Goal: Task Accomplishment & Management: Manage account settings

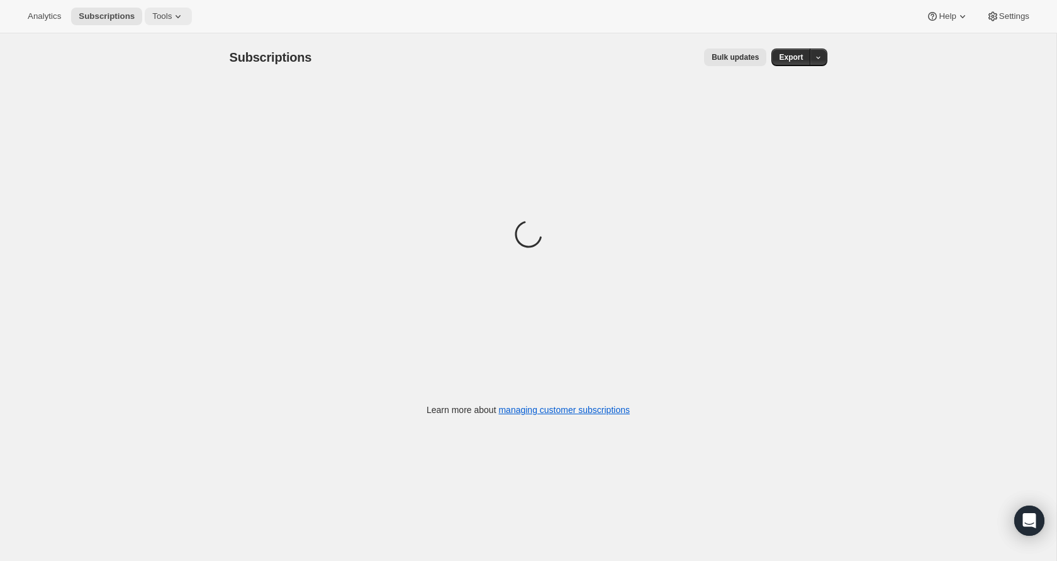
click at [184, 11] on icon at bounding box center [178, 16] width 13 height 13
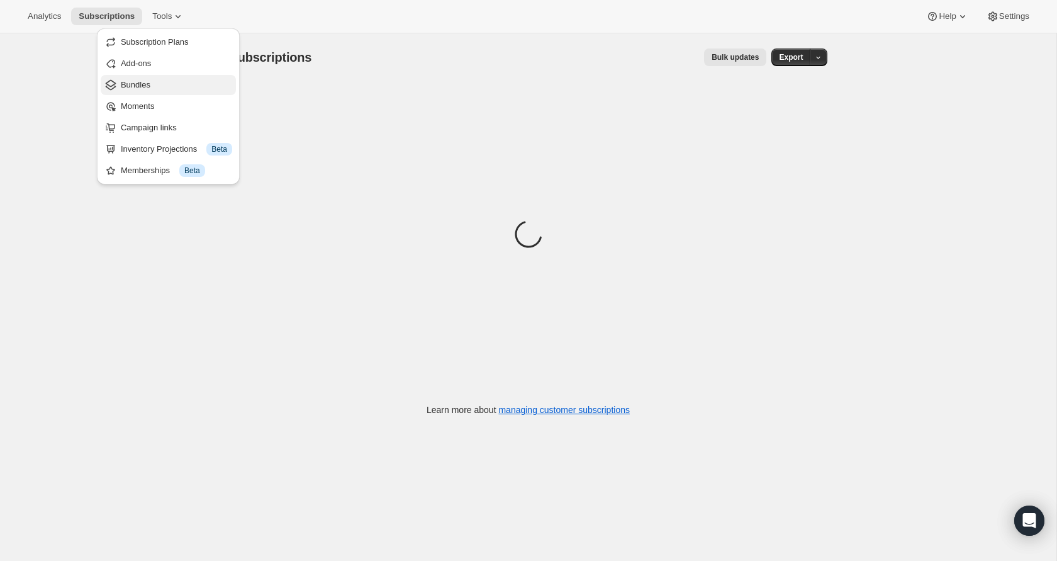
click at [195, 80] on span "Bundles" at bounding box center [176, 85] width 111 height 13
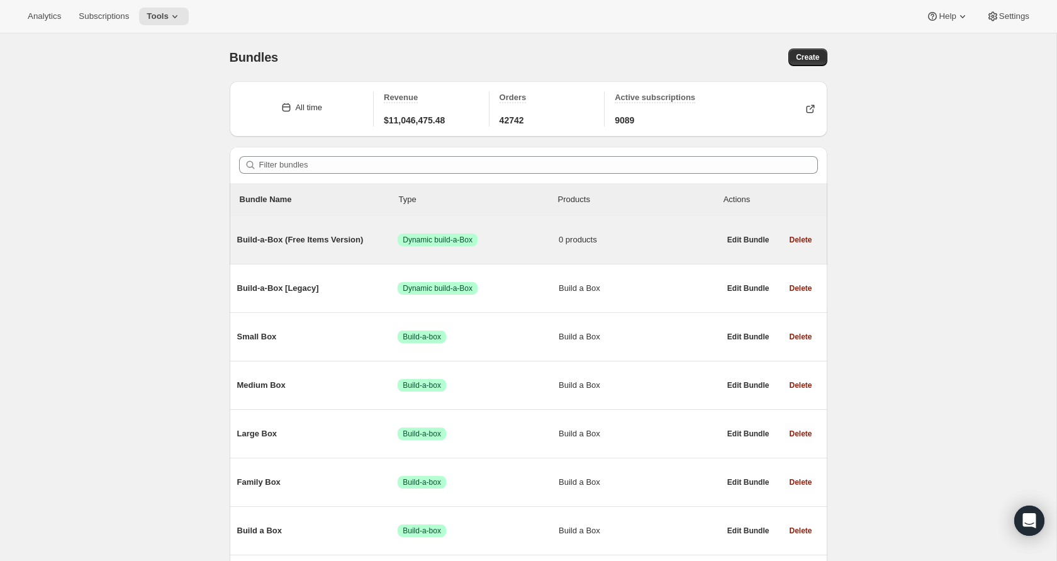
scroll to position [91, 0]
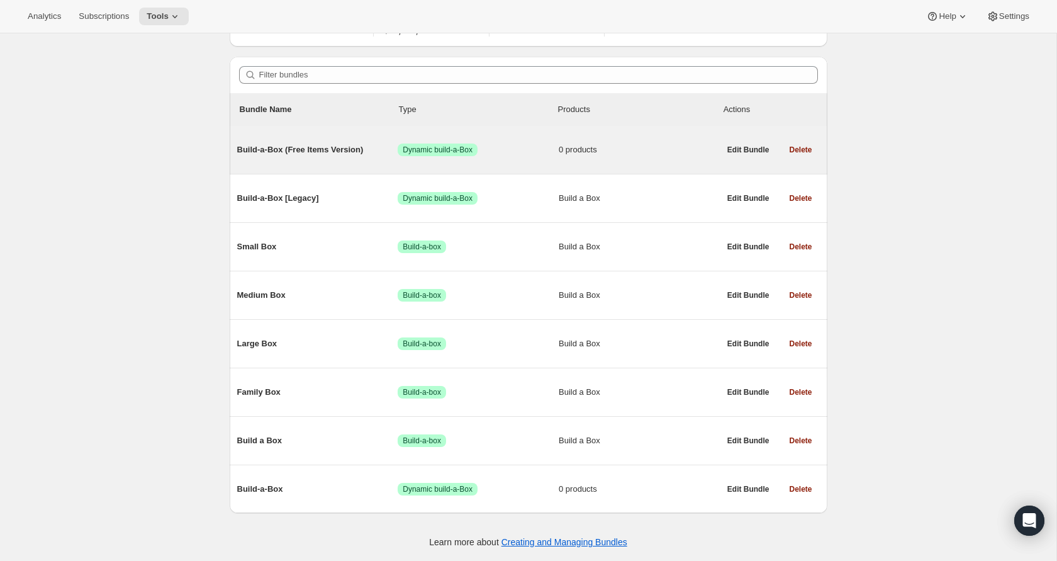
click at [291, 153] on span "Build-a-Box (Free Items Version)" at bounding box center [317, 150] width 161 height 13
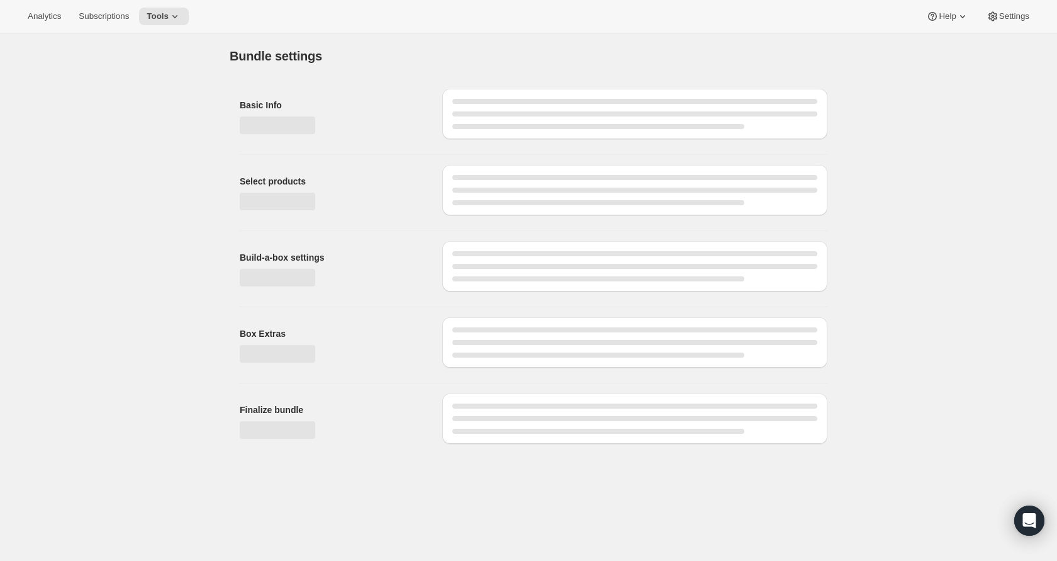
type input "Build-a-Box (Free Items Version)"
checkbox input "true"
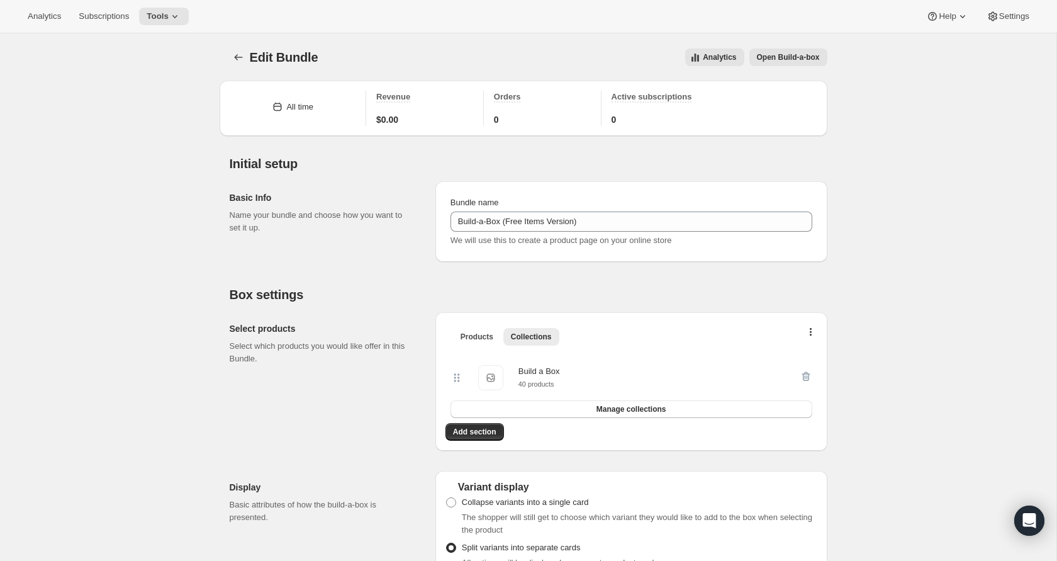
click at [802, 52] on span "Open Build-a-box" at bounding box center [788, 57] width 63 height 10
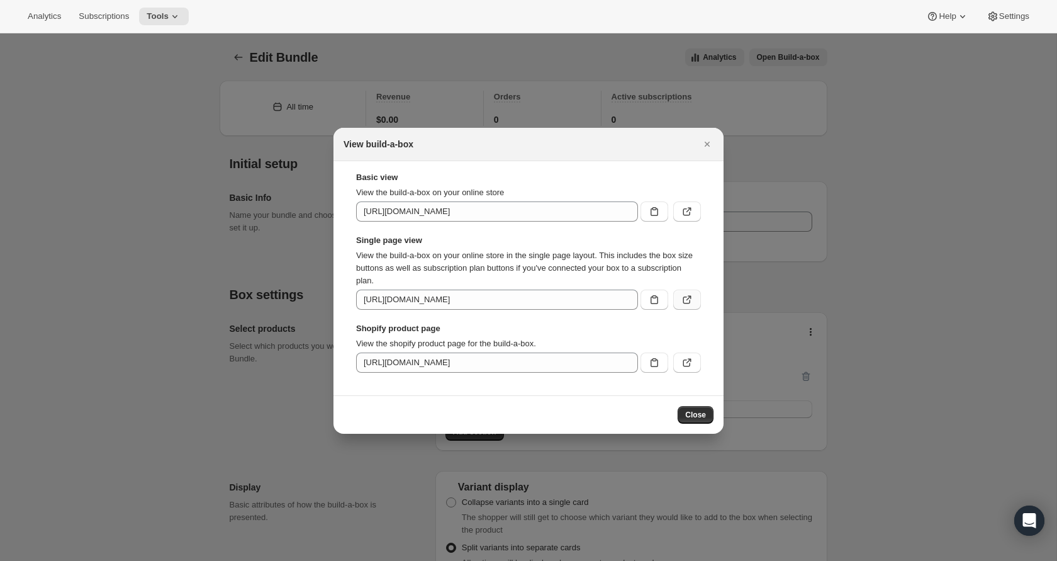
click at [683, 296] on icon ":r4t:" at bounding box center [687, 299] width 13 height 13
click at [206, 29] on div "Analytics Subscriptions Tools Help Settings" at bounding box center [528, 16] width 1057 height 33
click at [232, 62] on div at bounding box center [528, 280] width 1057 height 561
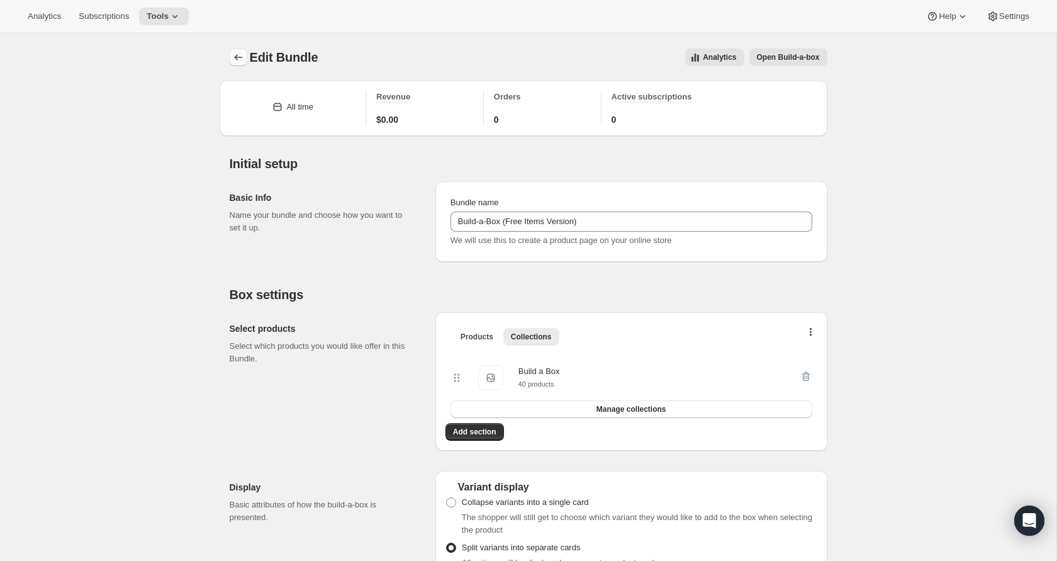
click at [231, 57] on button "Bundles" at bounding box center [239, 57] width 18 height 18
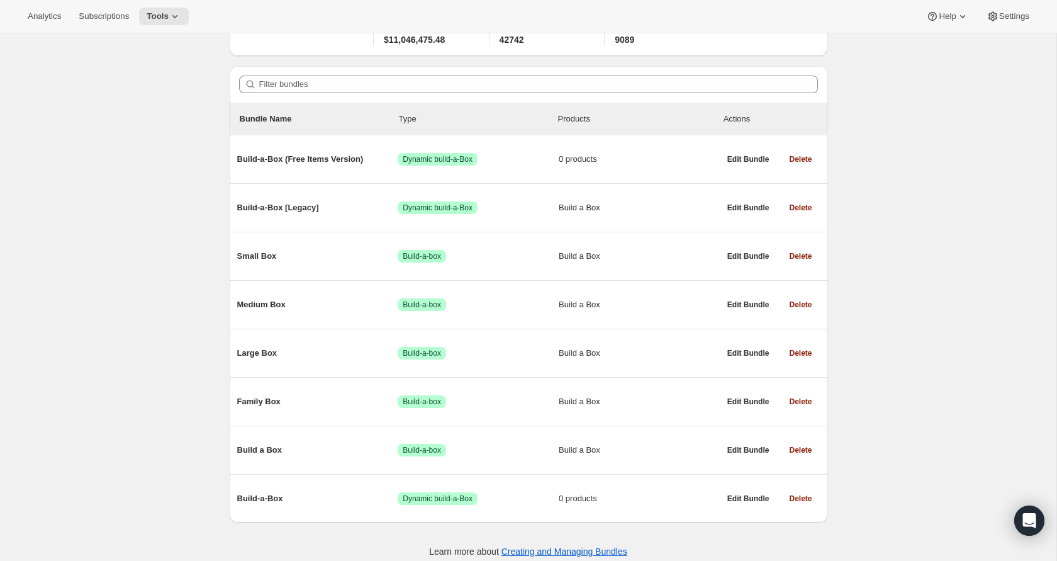
scroll to position [91, 0]
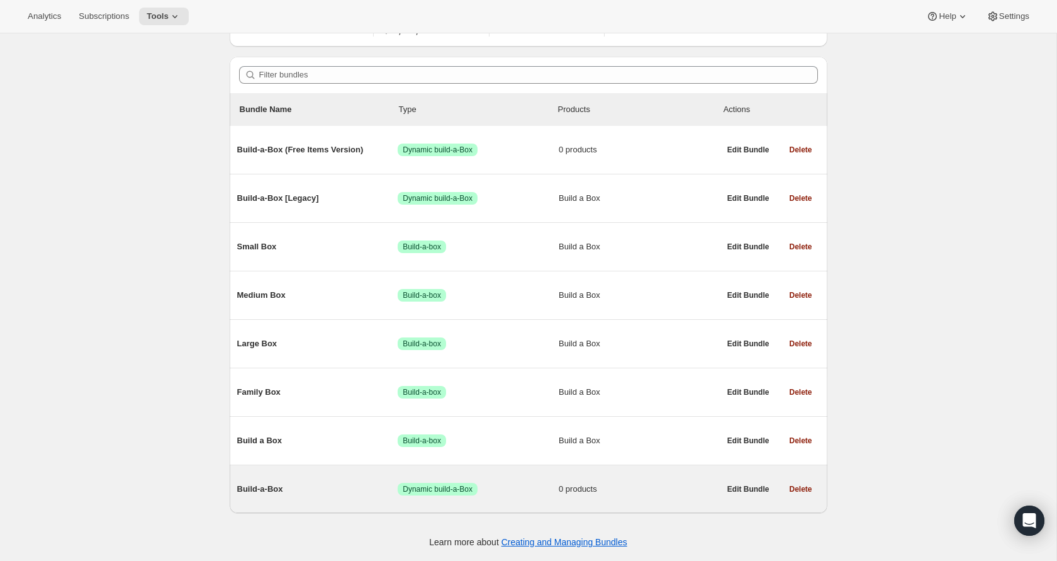
click at [274, 491] on span "Build-a-Box" at bounding box center [317, 489] width 161 height 13
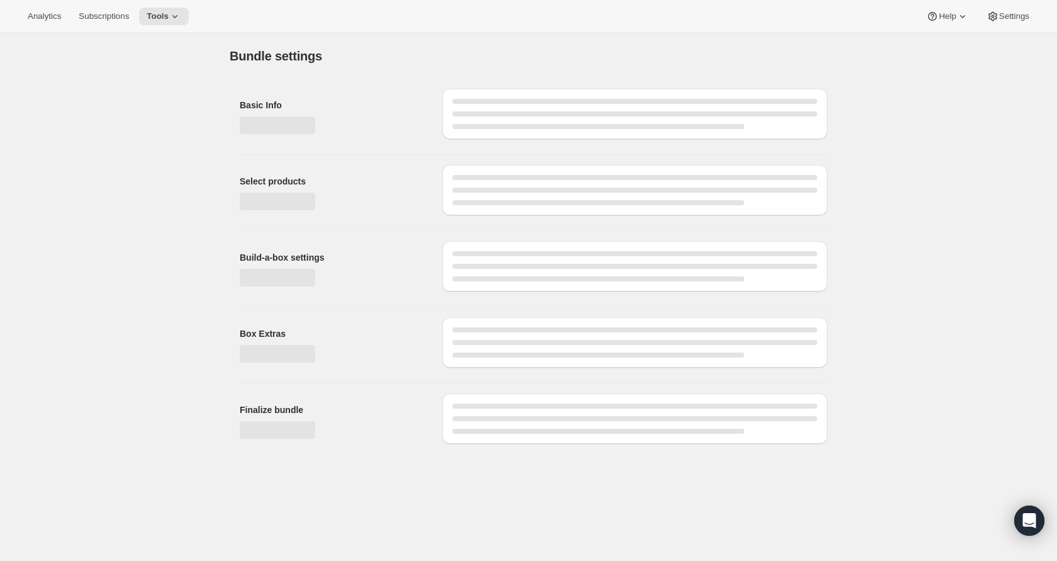
type input "Build-a-Box"
checkbox input "true"
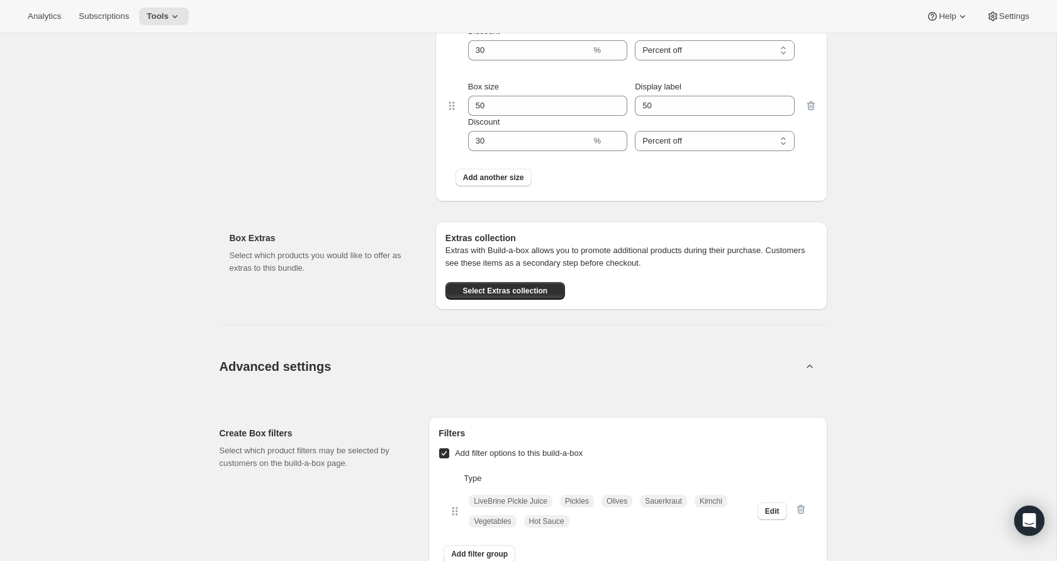
scroll to position [4287, 0]
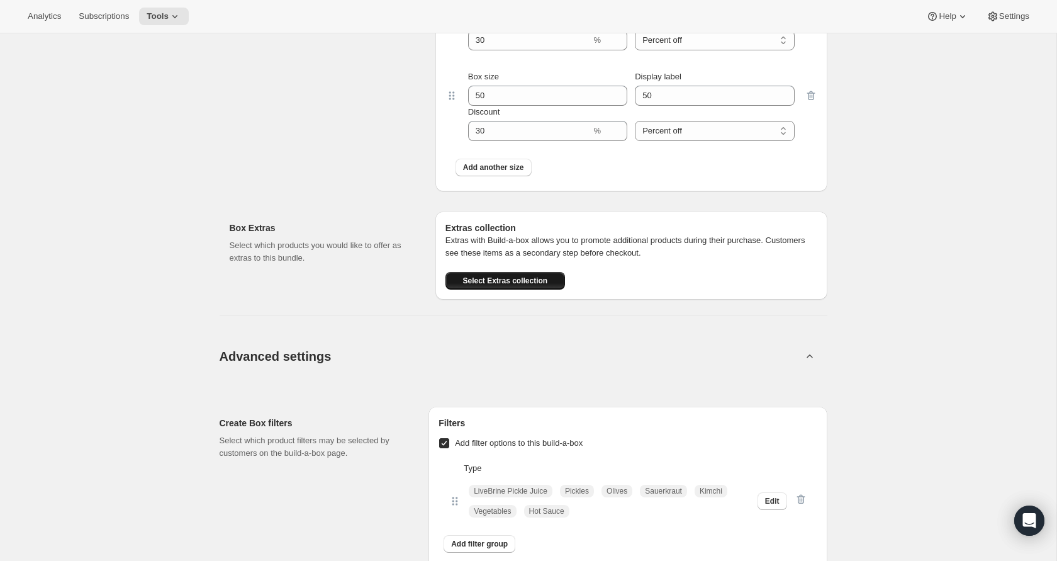
click at [517, 279] on span "Select Extras collection" at bounding box center [505, 281] width 85 height 10
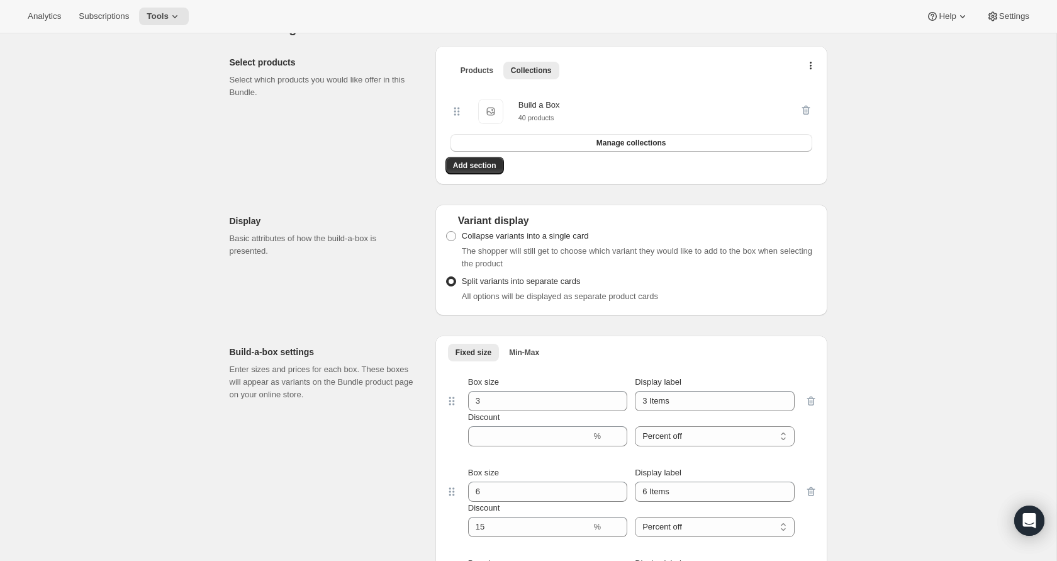
scroll to position [0, 0]
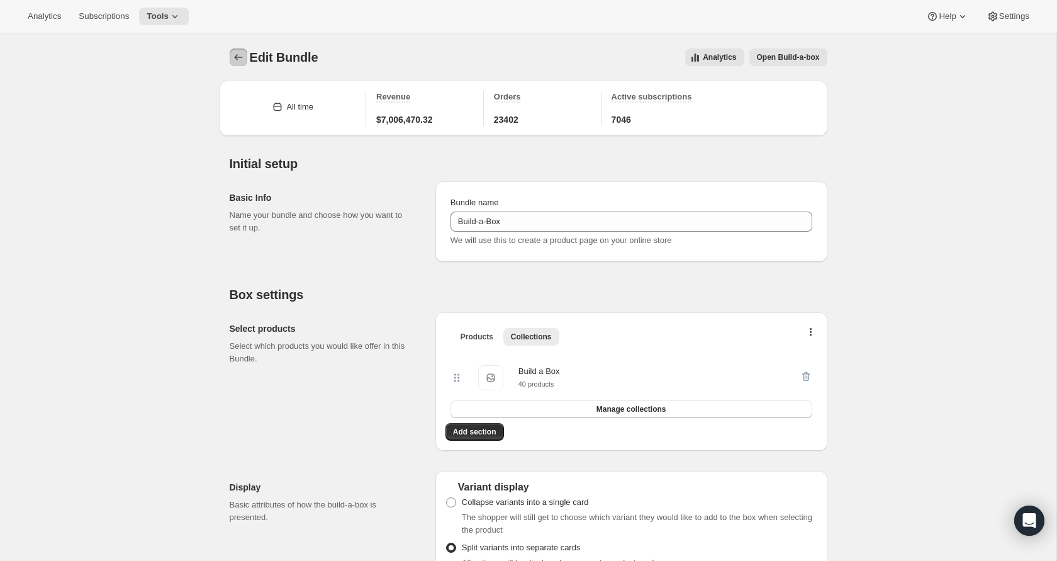
click at [235, 53] on icon "Bundles" at bounding box center [238, 57] width 13 height 13
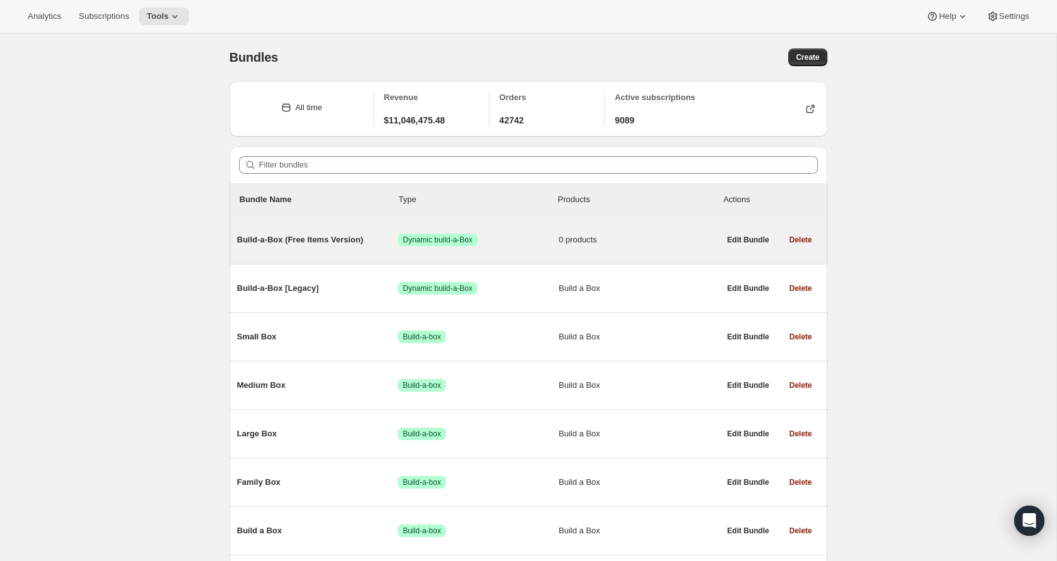
click at [335, 242] on span "Build-a-Box (Free Items Version)" at bounding box center [317, 240] width 161 height 13
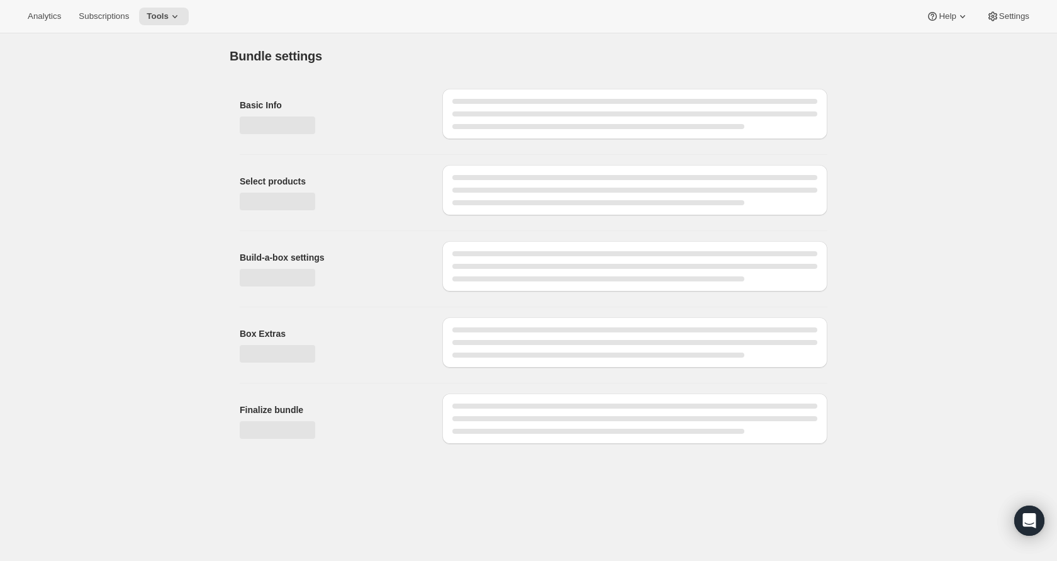
type input "Build-a-Box (Free Items Version)"
checkbox input "true"
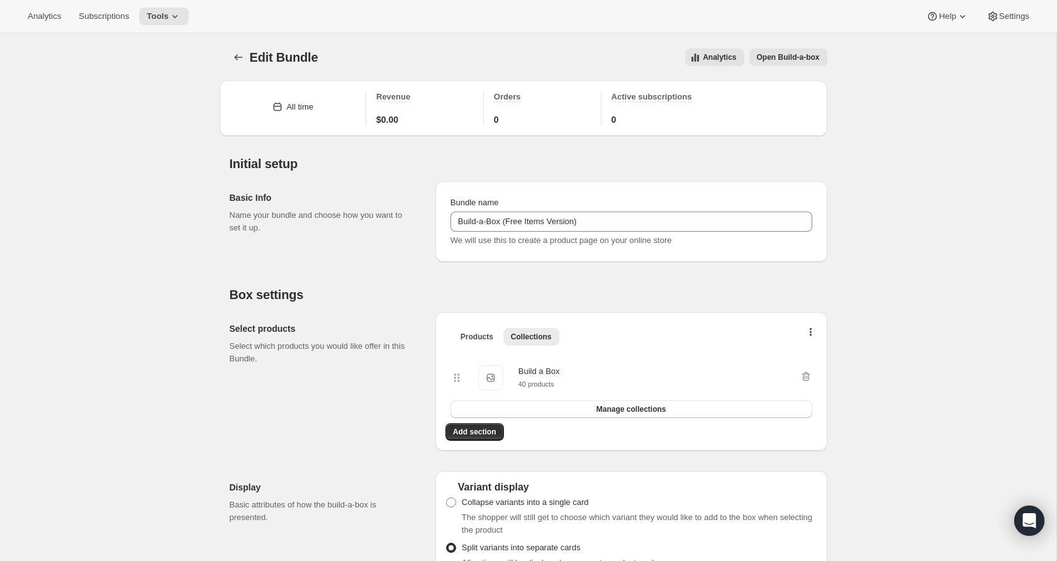
click at [811, 55] on span "Open Build-a-box" at bounding box center [788, 57] width 63 height 10
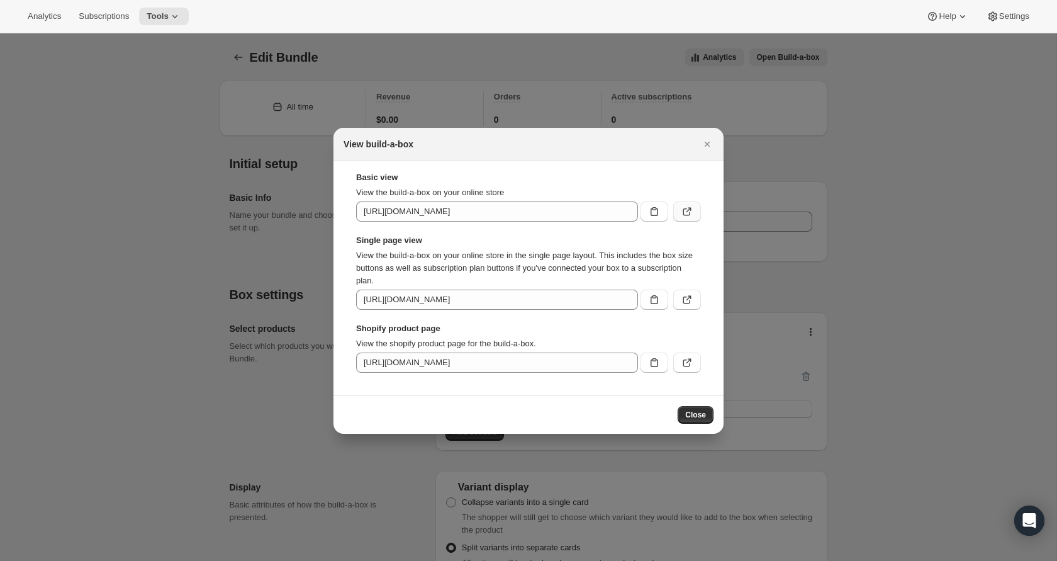
click at [690, 214] on icon ":rk5:" at bounding box center [688, 212] width 8 height 8
click at [840, 232] on div at bounding box center [528, 280] width 1057 height 561
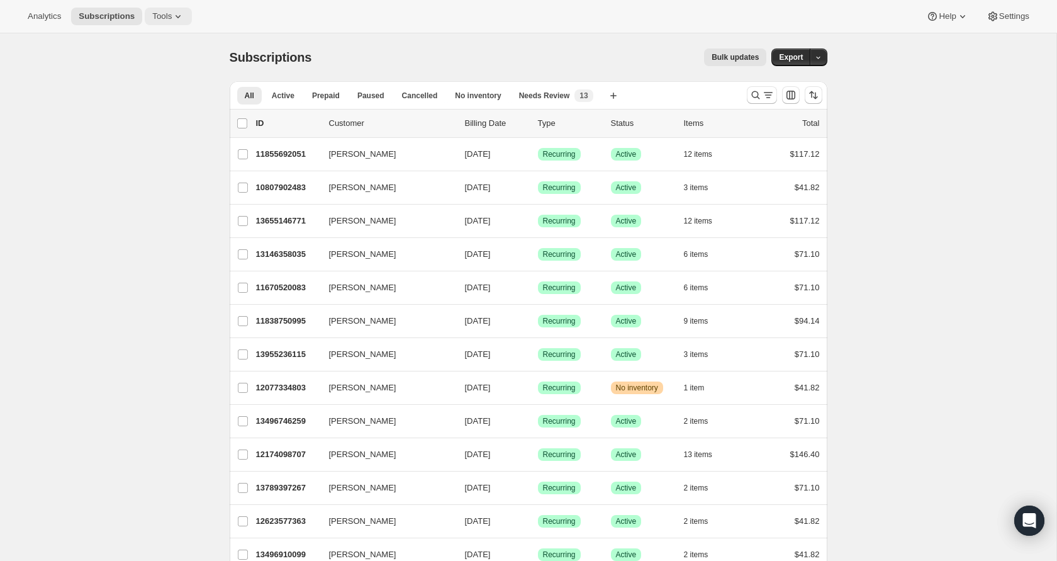
click at [179, 13] on icon at bounding box center [178, 16] width 13 height 13
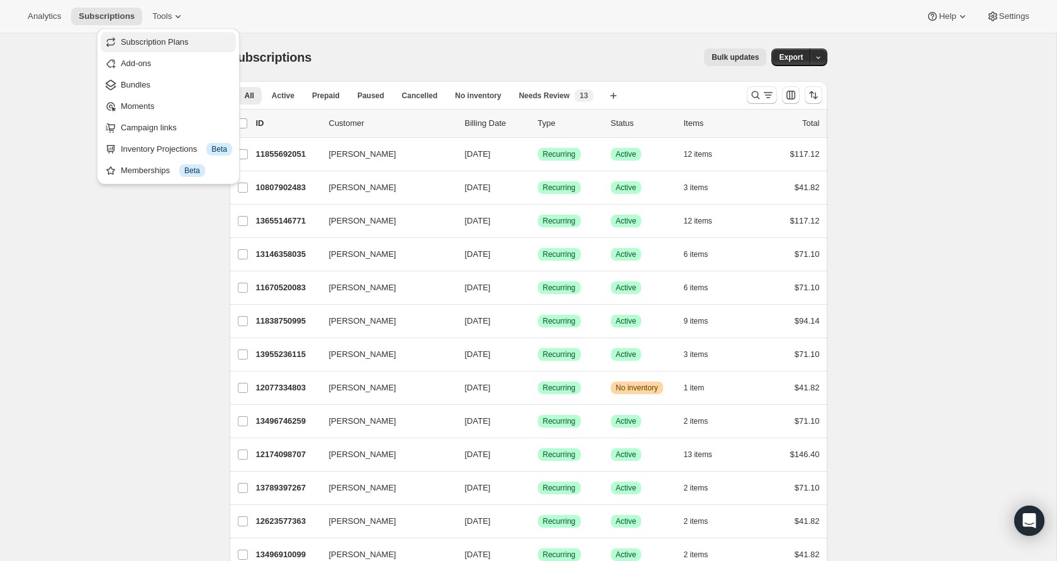
click at [176, 35] on button "Subscription Plans" at bounding box center [168, 42] width 135 height 20
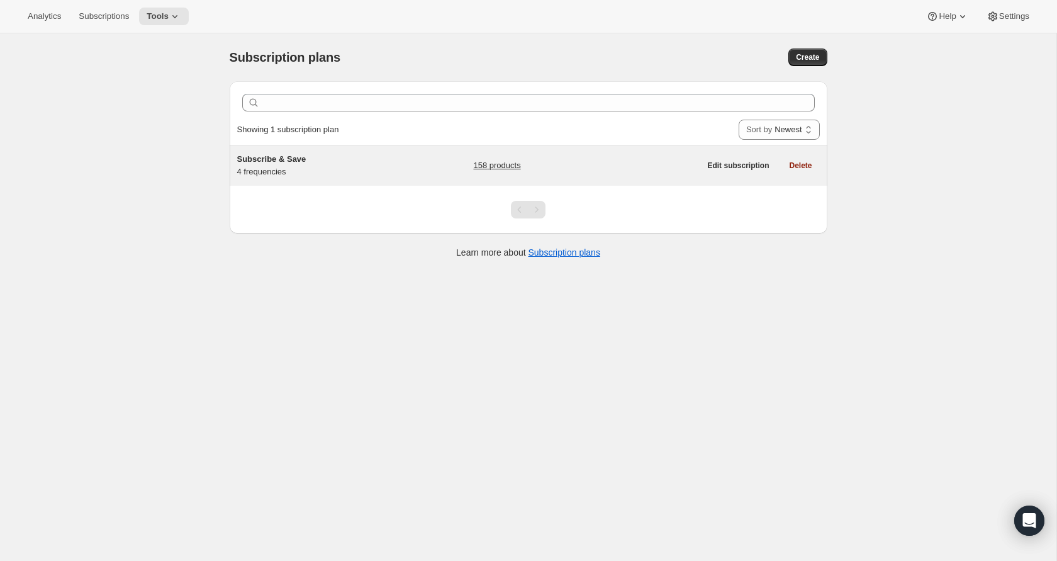
click at [324, 169] on div "Subscribe & Save 4 frequencies" at bounding box center [315, 165] width 157 height 25
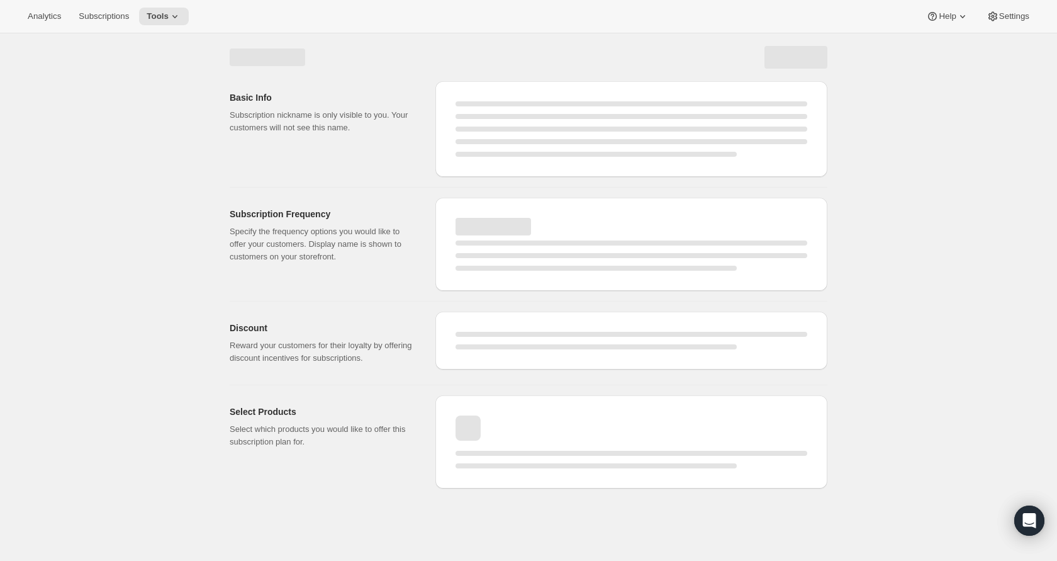
select select "WEEK"
select select "MONTH"
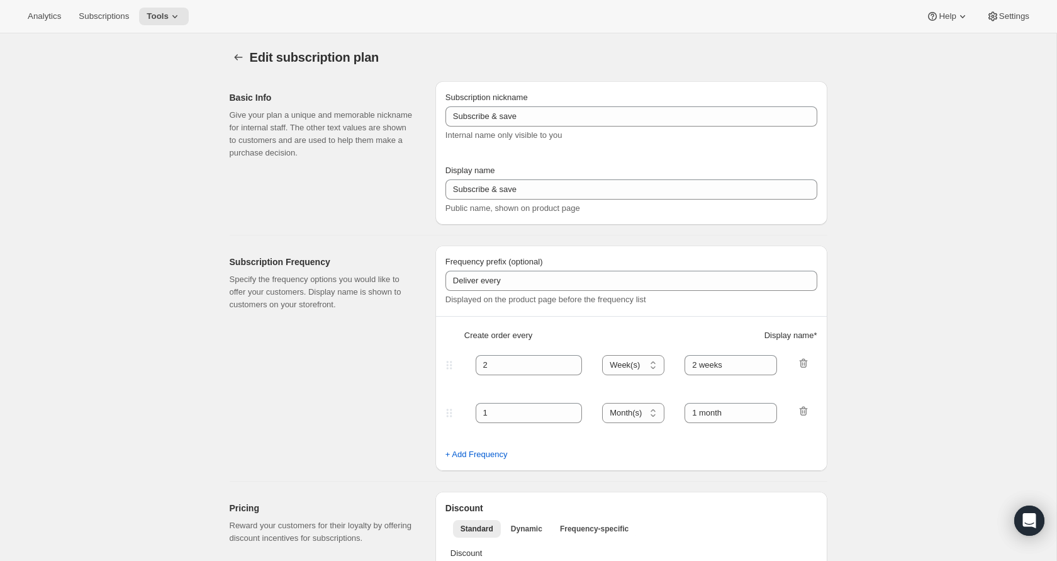
type input "Subscribe & Save"
type input "2 Weeks"
type input "4"
select select "WEEK"
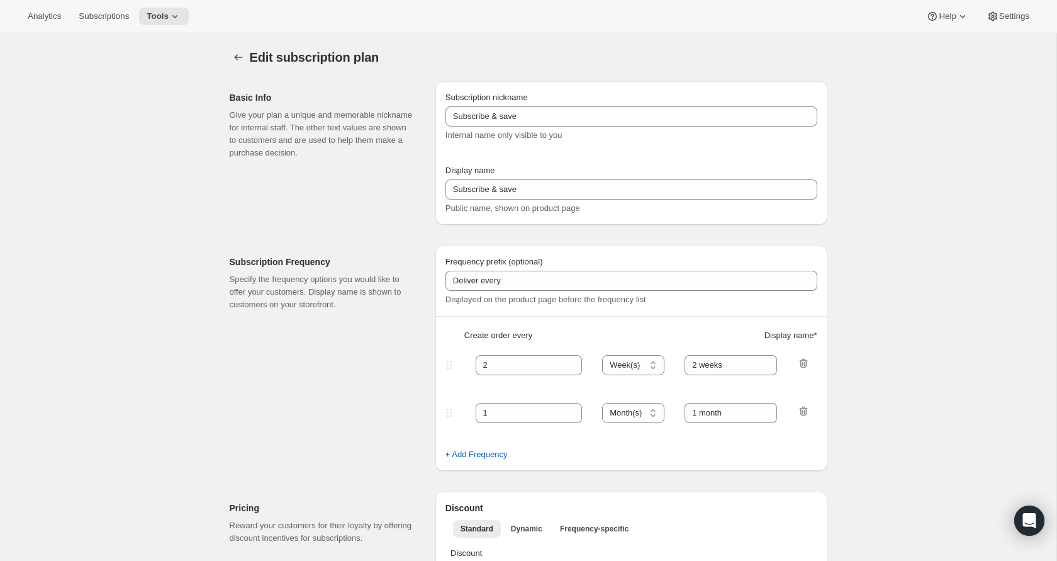
type input "4 Weeks"
type input "10"
select select "WEEK"
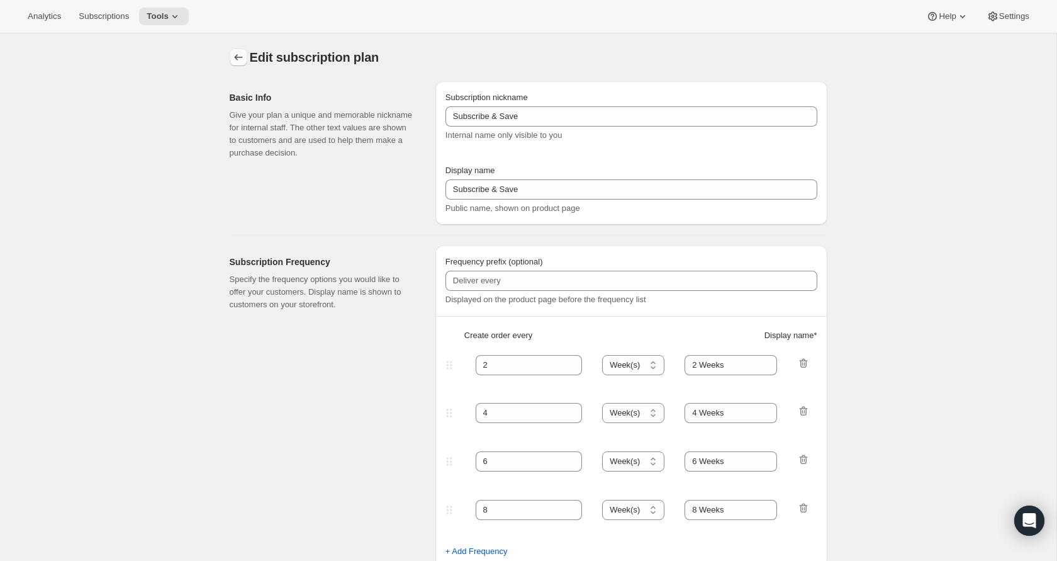
click at [241, 62] on icon "Subscription plans" at bounding box center [238, 57] width 13 height 13
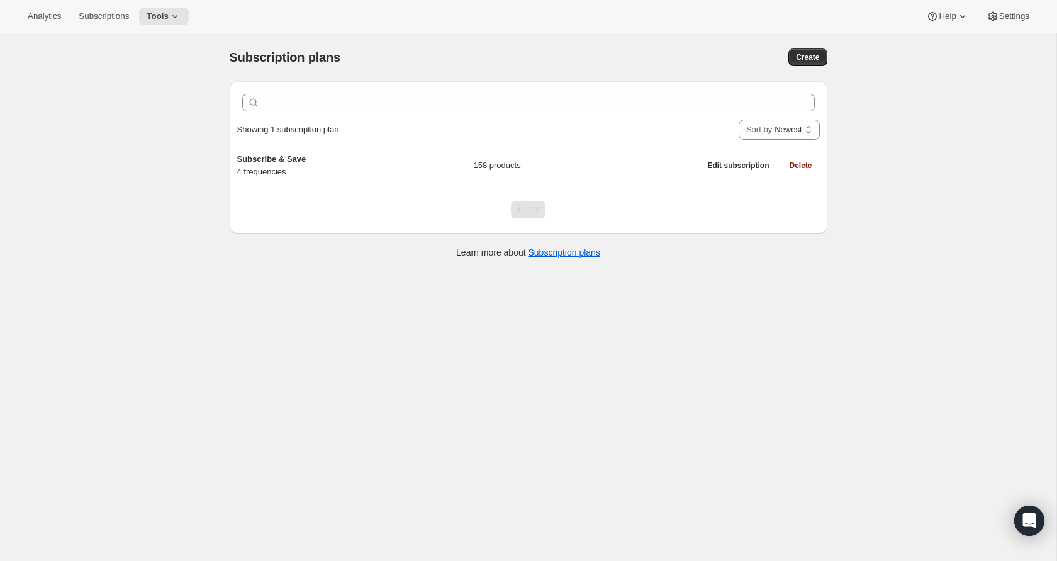
click at [165, 8] on div "Tools" at bounding box center [164, 17] width 50 height 18
click at [165, 11] on button "Tools" at bounding box center [164, 17] width 50 height 18
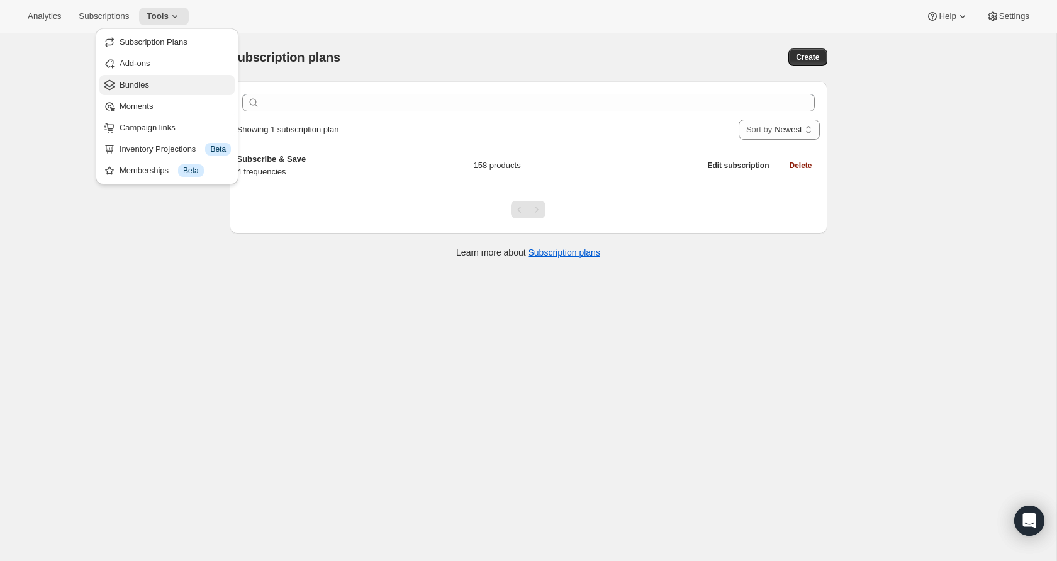
click at [174, 82] on span "Bundles" at bounding box center [175, 85] width 111 height 13
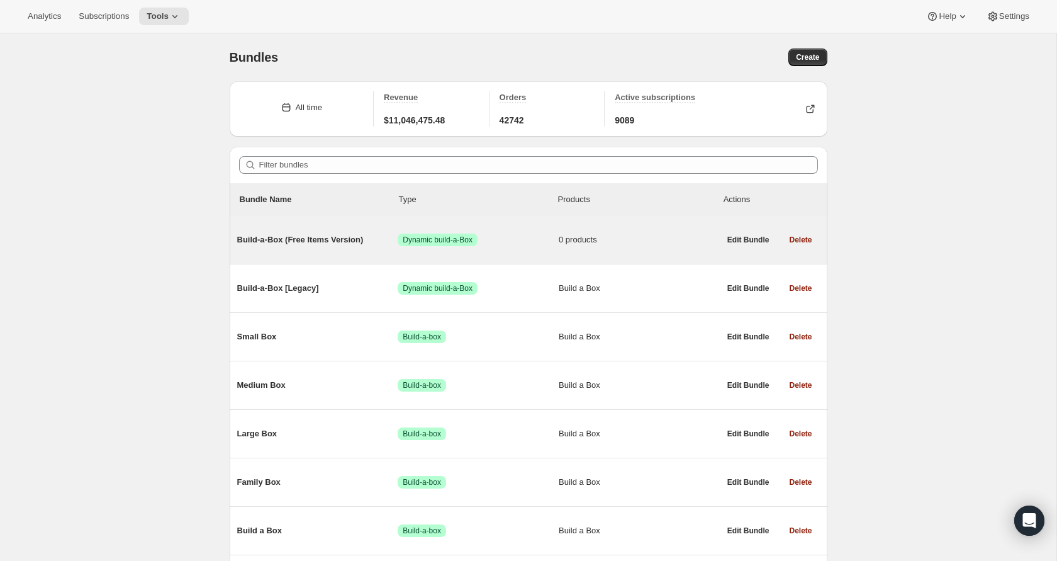
click at [340, 242] on span "Build-a-Box (Free Items Version)" at bounding box center [317, 240] width 161 height 13
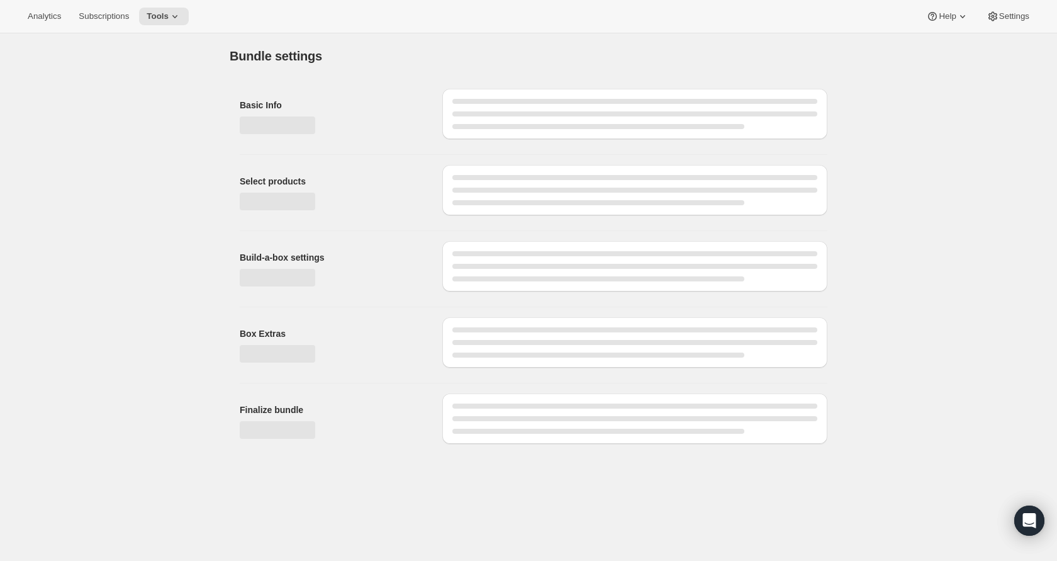
type input "Build-a-Box (Free Items Version)"
checkbox input "true"
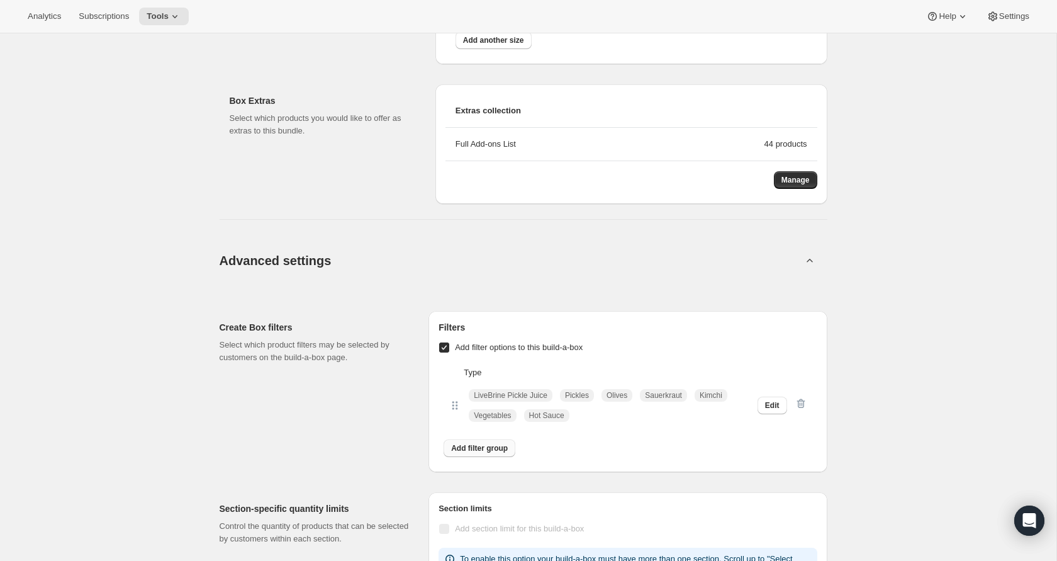
scroll to position [1496, 0]
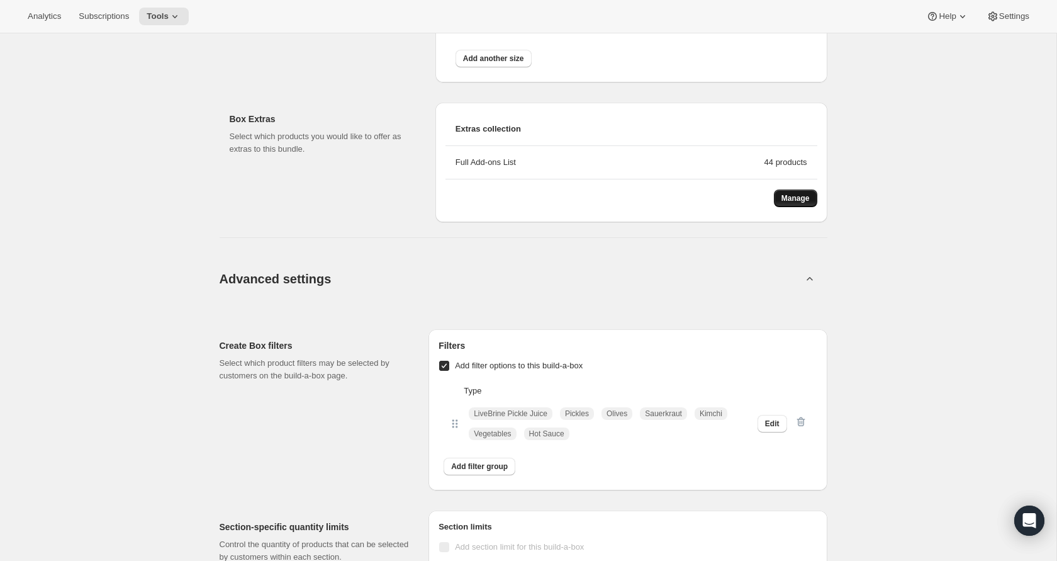
click at [809, 197] on span "Manage" at bounding box center [796, 198] width 28 height 10
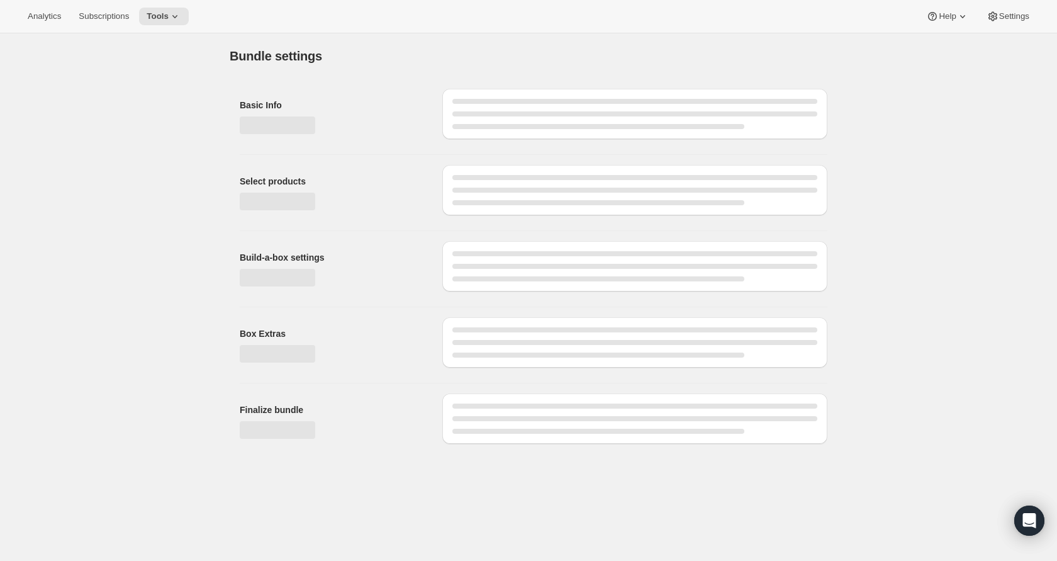
scroll to position [0, 0]
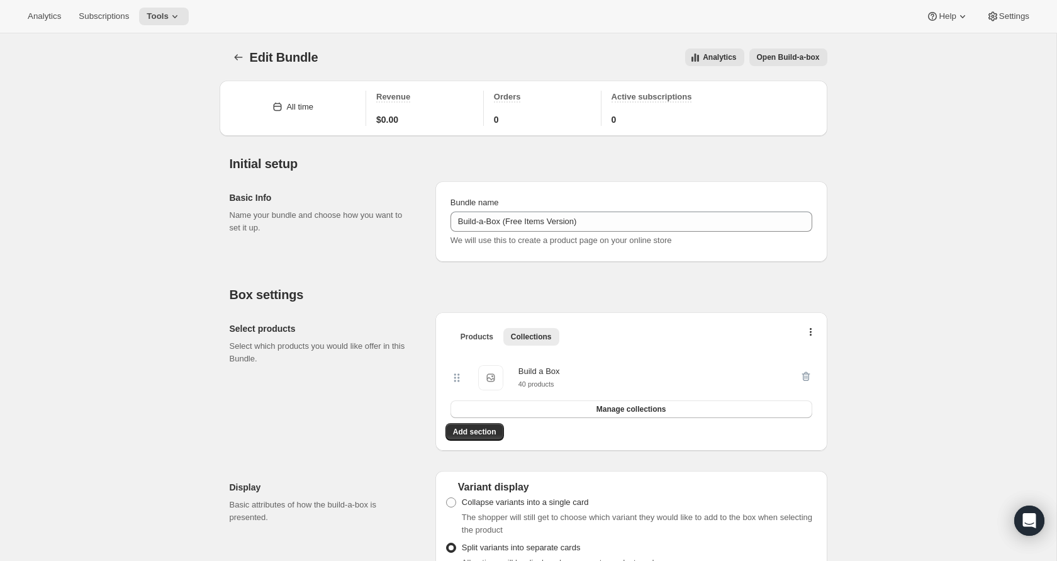
click at [764, 55] on span "Open Build-a-box" at bounding box center [788, 57] width 63 height 10
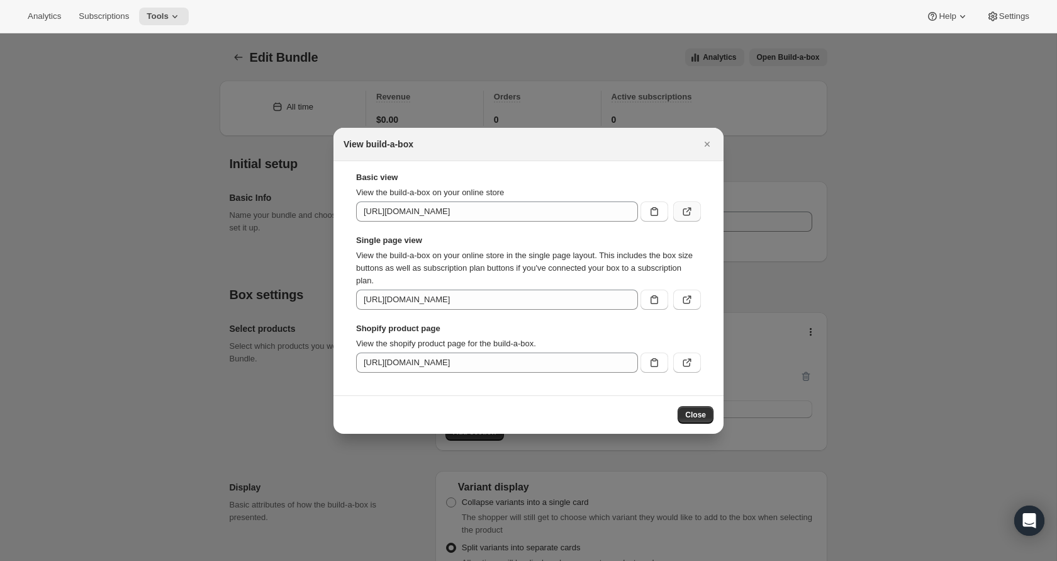
click at [692, 206] on icon ":rgo:" at bounding box center [687, 211] width 13 height 13
click at [690, 296] on icon ":rgo:" at bounding box center [689, 297] width 5 height 5
click at [592, 88] on div at bounding box center [528, 280] width 1057 height 561
